Goal: Task Accomplishment & Management: Use online tool/utility

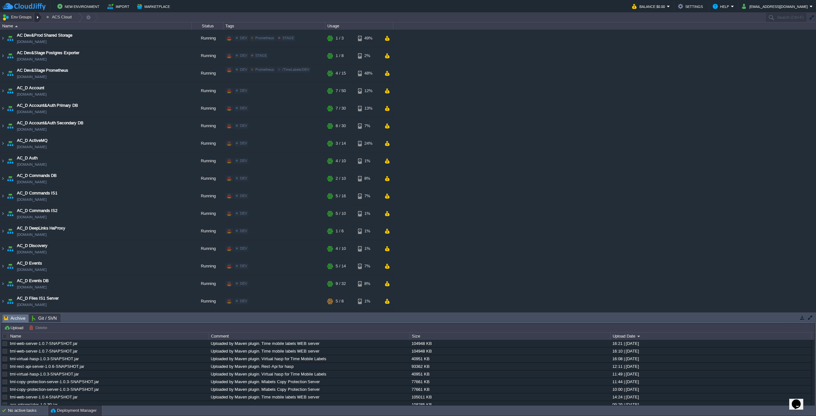
click at [36, 18] on div at bounding box center [38, 17] width 9 height 9
click at [35, 34] on span "PermanentLabels" at bounding box center [26, 34] width 32 height 5
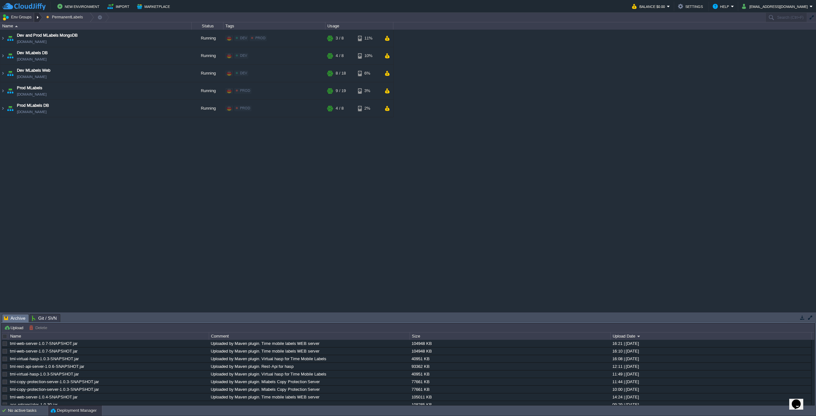
click at [37, 17] on div at bounding box center [38, 17] width 9 height 9
click at [39, 35] on span "PermanentLabels" at bounding box center [26, 34] width 32 height 5
click at [34, 17] on div at bounding box center [38, 17] width 9 height 9
click at [58, 43] on link "PROD" at bounding box center [63, 43] width 27 height 7
click at [2, 38] on img at bounding box center [2, 38] width 5 height 17
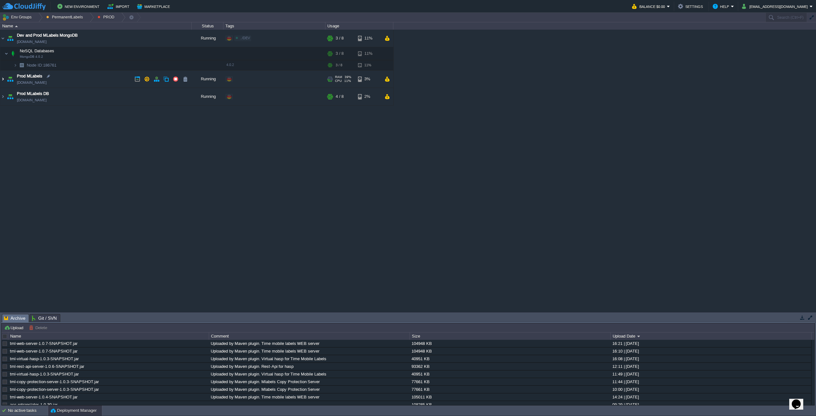
click at [2, 78] on img at bounding box center [2, 78] width 5 height 17
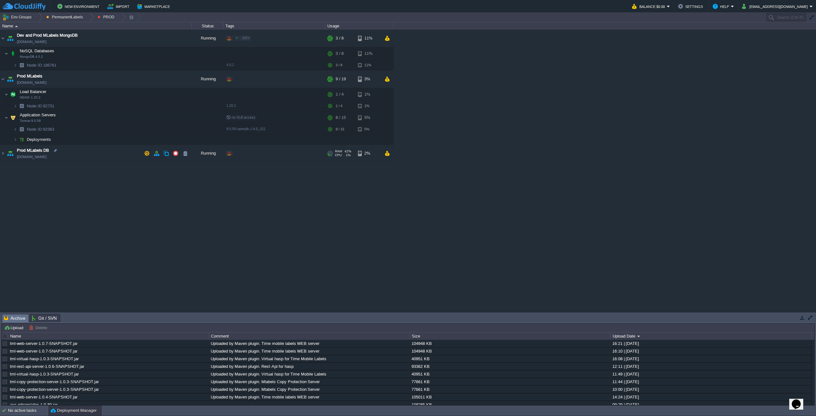
click at [7, 153] on img at bounding box center [10, 153] width 9 height 17
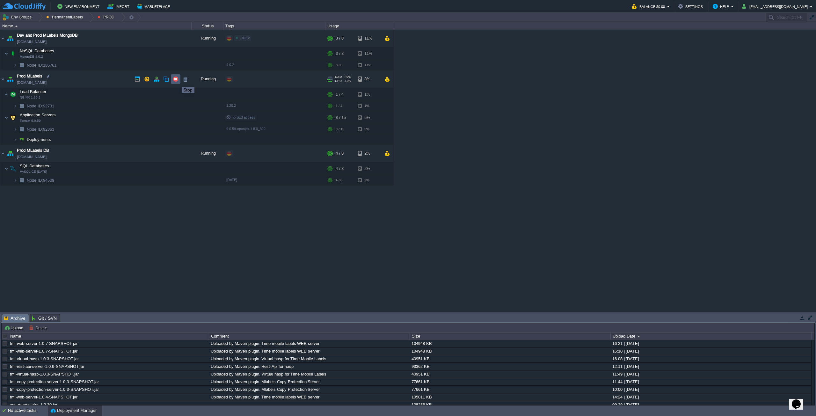
click at [177, 81] on button "button" at bounding box center [176, 79] width 6 height 6
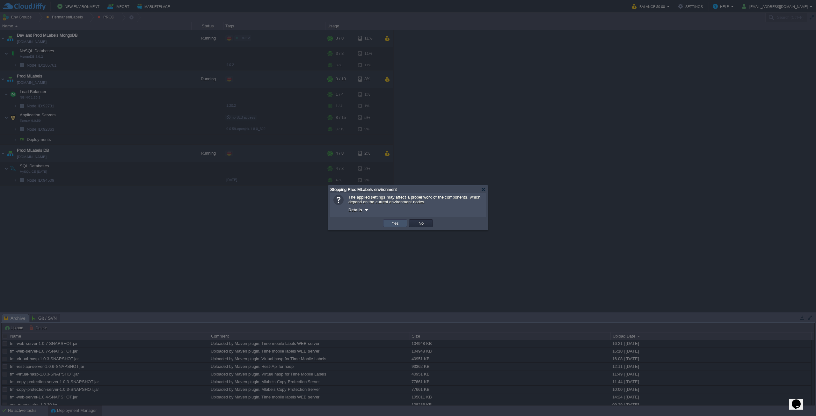
click at [397, 224] on button "Yes" at bounding box center [395, 223] width 11 height 6
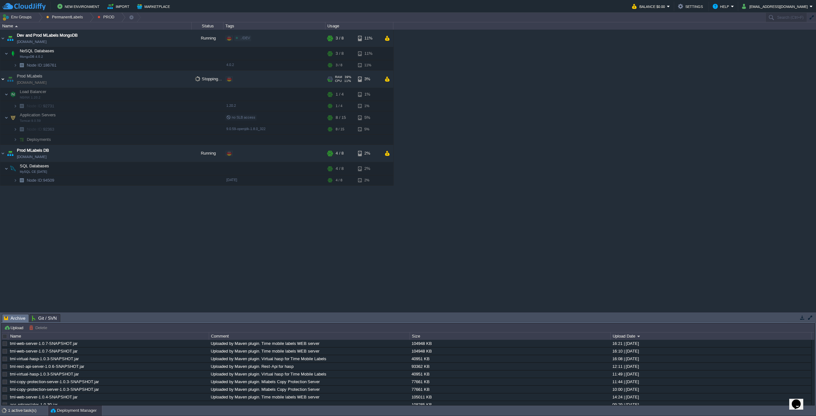
click at [2, 78] on img at bounding box center [2, 78] width 5 height 17
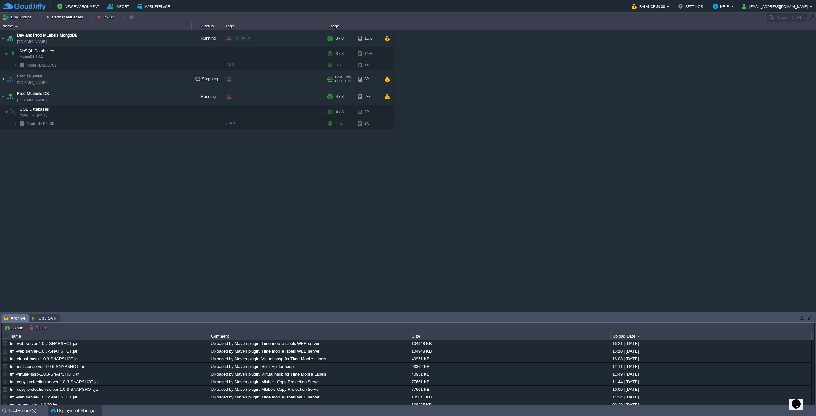
click at [2, 78] on img at bounding box center [2, 78] width 5 height 17
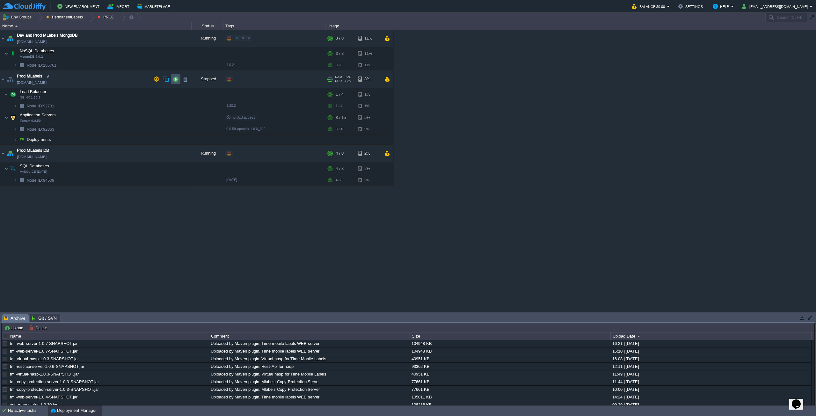
click at [174, 79] on button "button" at bounding box center [176, 79] width 6 height 6
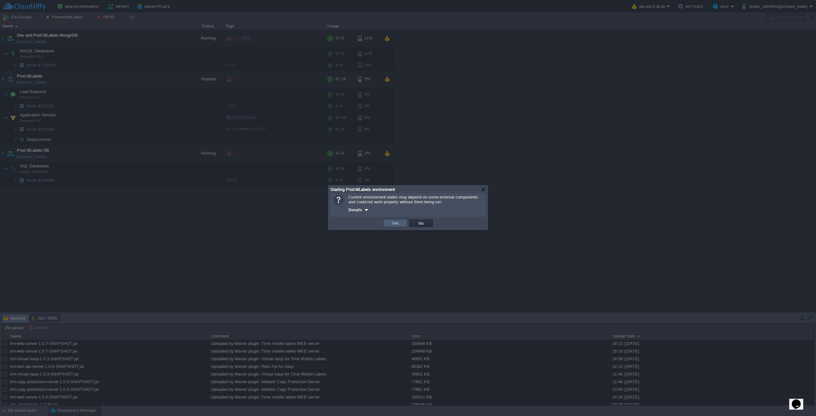
click at [392, 224] on button "Yes" at bounding box center [395, 223] width 11 height 6
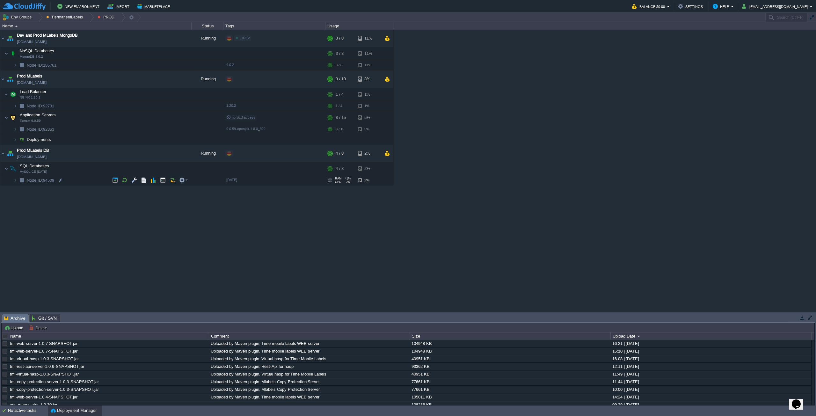
click at [318, 247] on div "AC Dev&Prod Shared Storage [DOMAIN_NAME] Running DEV Prometheus STAGE Edit RAM …" at bounding box center [408, 171] width 816 height 282
click at [564, 251] on div "AC Dev&Prod Shared Storage [DOMAIN_NAME] Running DEV Prometheus STAGE Edit RAM …" at bounding box center [408, 171] width 816 height 282
click at [330, 244] on div "AC Dev&Prod Shared Storage [DOMAIN_NAME] Running DEV Prometheus STAGE Edit RAM …" at bounding box center [408, 171] width 816 height 282
click at [6, 78] on img at bounding box center [10, 78] width 9 height 17
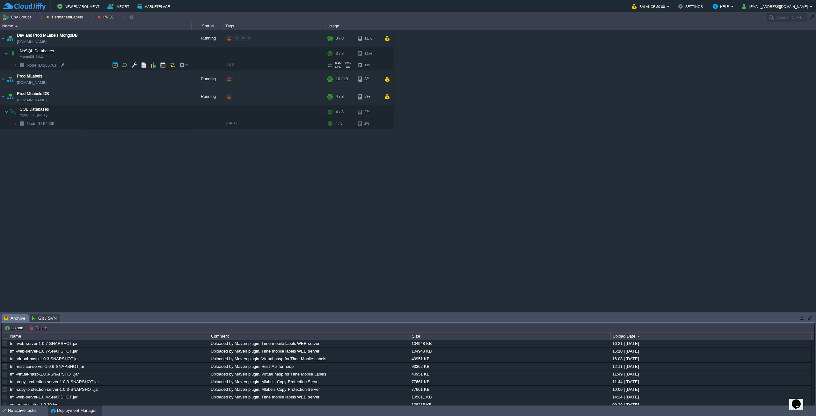
click at [17, 65] on img at bounding box center [21, 65] width 9 height 10
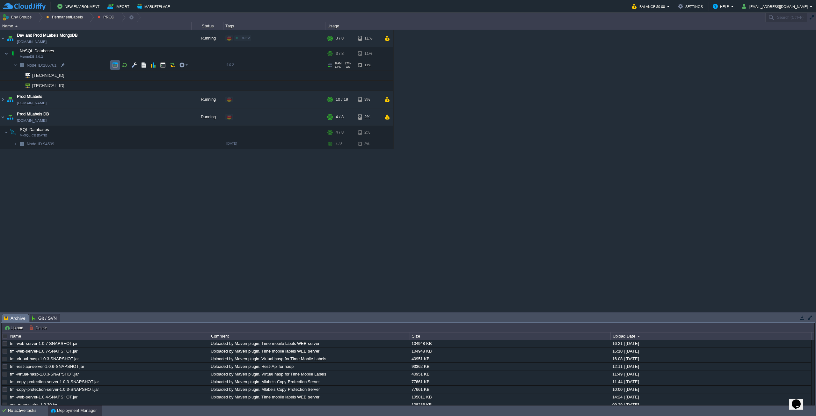
click at [115, 64] on button "button" at bounding box center [115, 65] width 6 height 6
click at [133, 55] on button "button" at bounding box center [134, 54] width 6 height 6
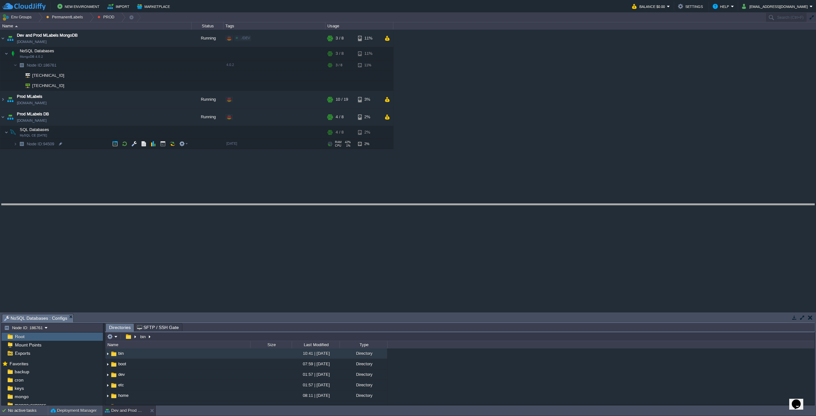
drag, startPoint x: 149, startPoint y: 322, endPoint x: 165, endPoint y: 202, distance: 120.8
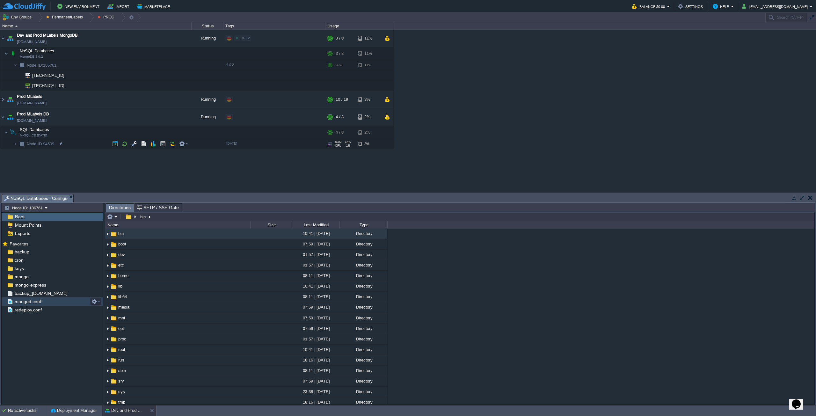
click at [39, 302] on span "mongod.conf" at bounding box center [27, 302] width 29 height 6
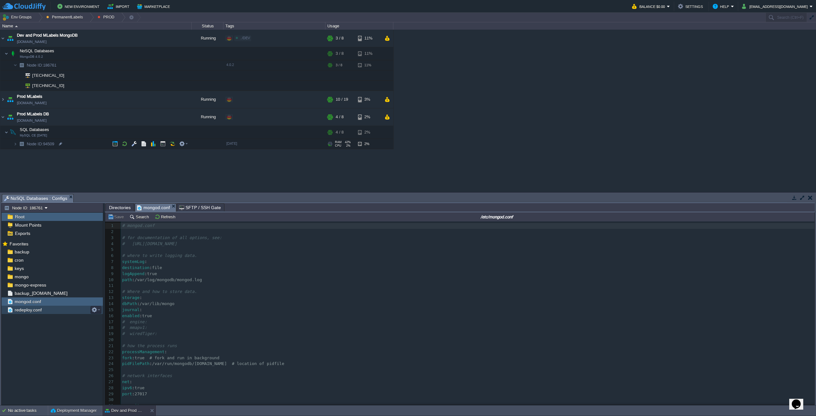
click at [24, 310] on span "redeploy.conf" at bounding box center [27, 310] width 29 height 6
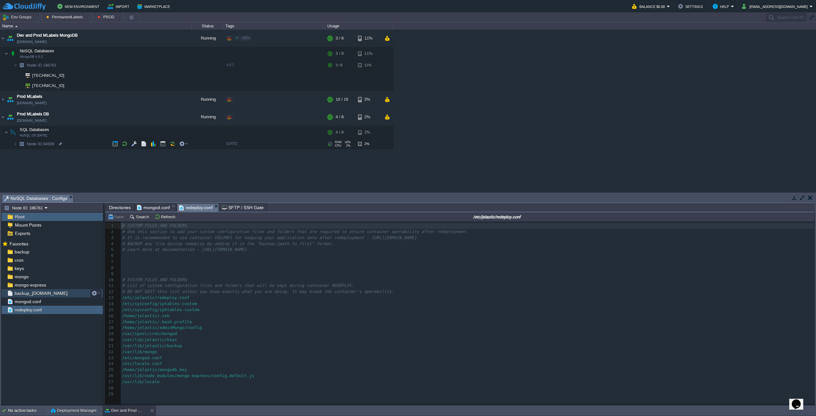
scroll to position [2, 0]
click at [18, 293] on span "backup_[DOMAIN_NAME]" at bounding box center [40, 293] width 55 height 6
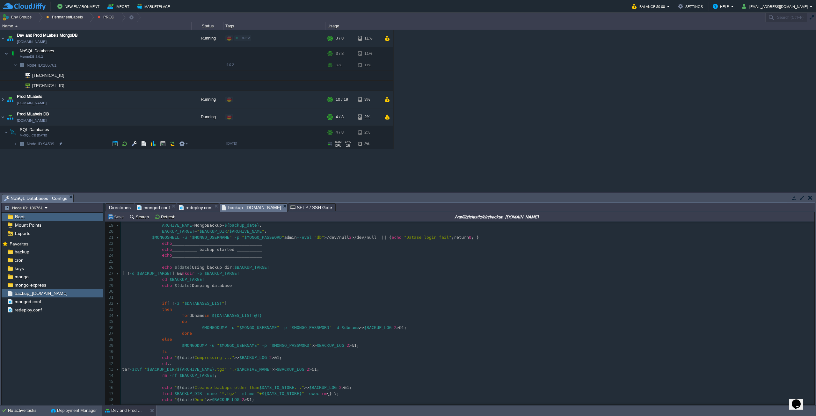
scroll to position [0, 0]
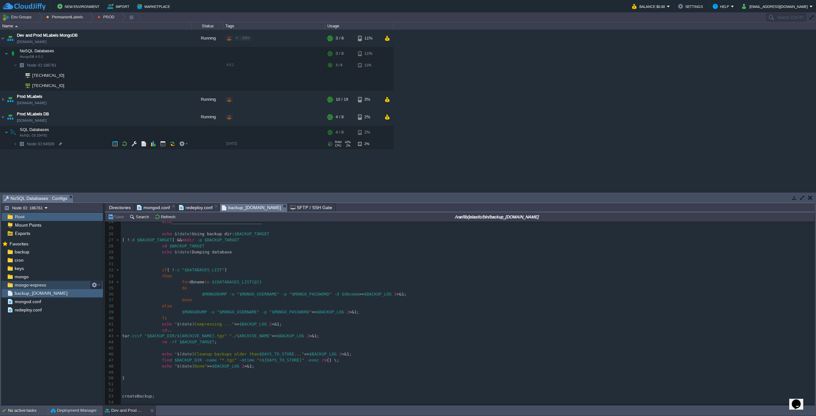
click at [21, 285] on span "mongo-express" at bounding box center [30, 285] width 34 height 6
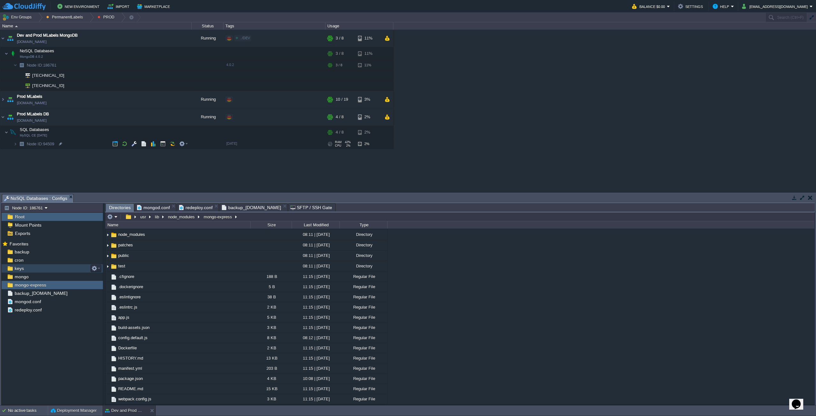
click at [22, 269] on span "keys" at bounding box center [18, 268] width 11 height 6
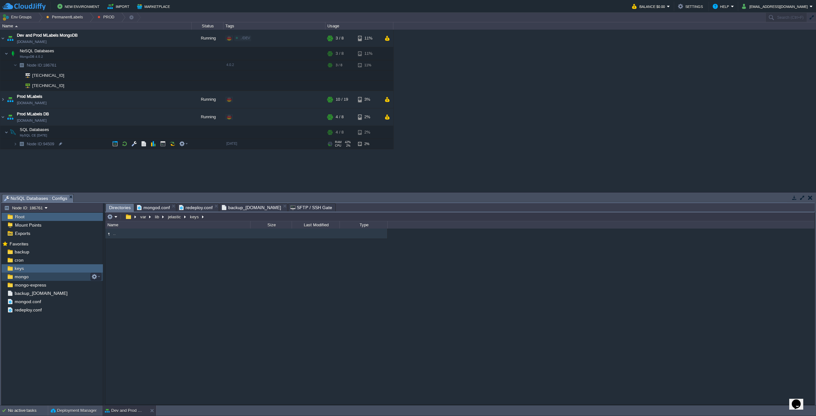
click at [32, 276] on div "mongo" at bounding box center [52, 276] width 101 height 8
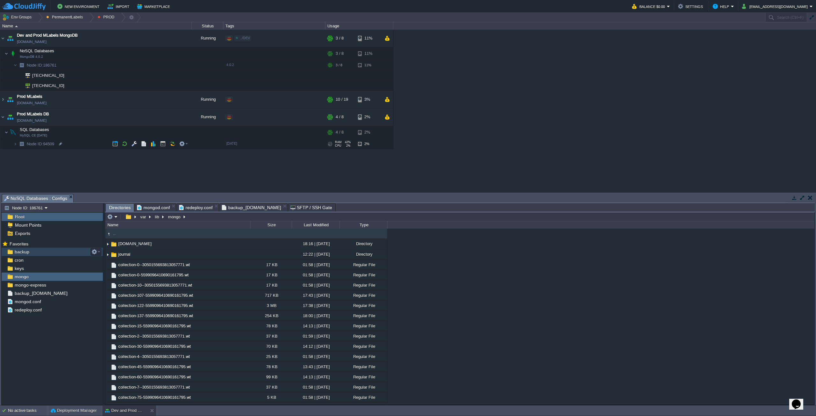
click at [24, 254] on span "backup" at bounding box center [21, 252] width 17 height 6
